Goal: Transaction & Acquisition: Purchase product/service

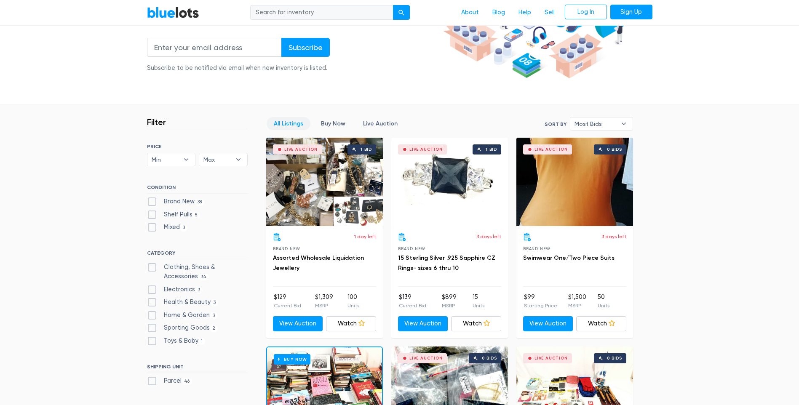
scroll to position [168, 0]
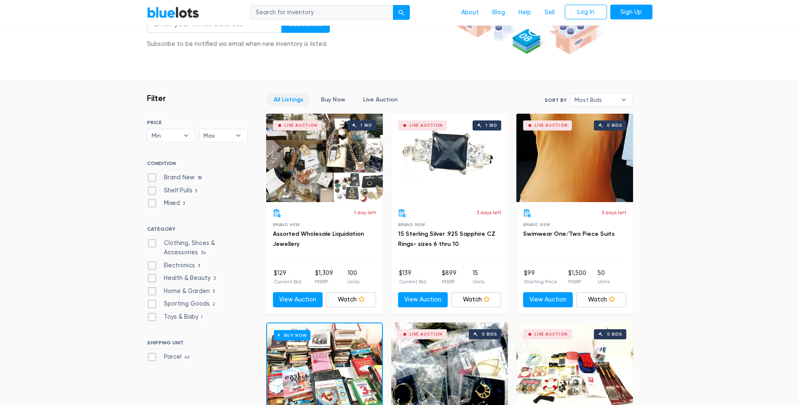
click at [177, 304] on label "Sporting Goods 2" at bounding box center [182, 303] width 71 height 9
click at [152, 304] on Goods"] "Sporting Goods 2" at bounding box center [149, 301] width 5 height 5
checkbox Goods"] "true"
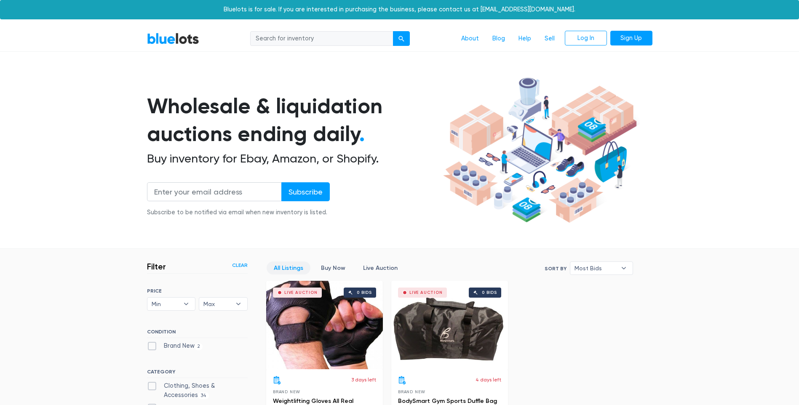
scroll to position [226, 0]
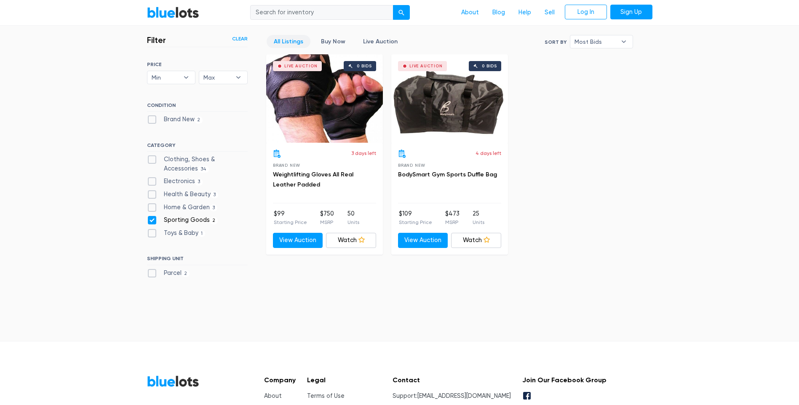
click at [154, 207] on label "Home & Garden 3" at bounding box center [182, 207] width 71 height 9
click at [152, 207] on Garden"] "Home & Garden 3" at bounding box center [149, 205] width 5 height 5
checkbox Garden"] "true"
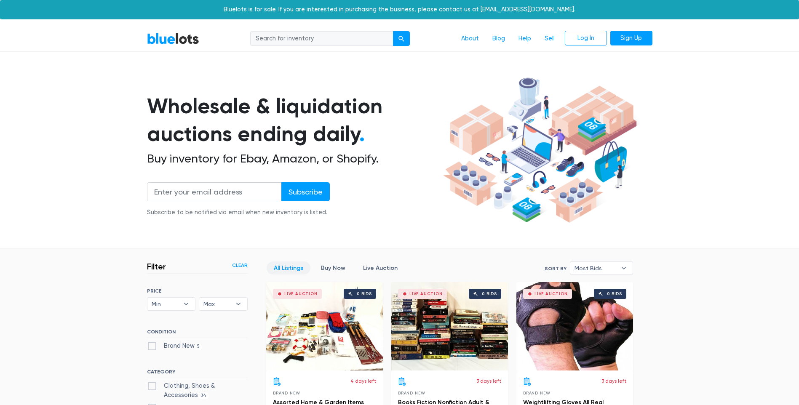
scroll to position [226, 0]
